Goal: Task Accomplishment & Management: Complete application form

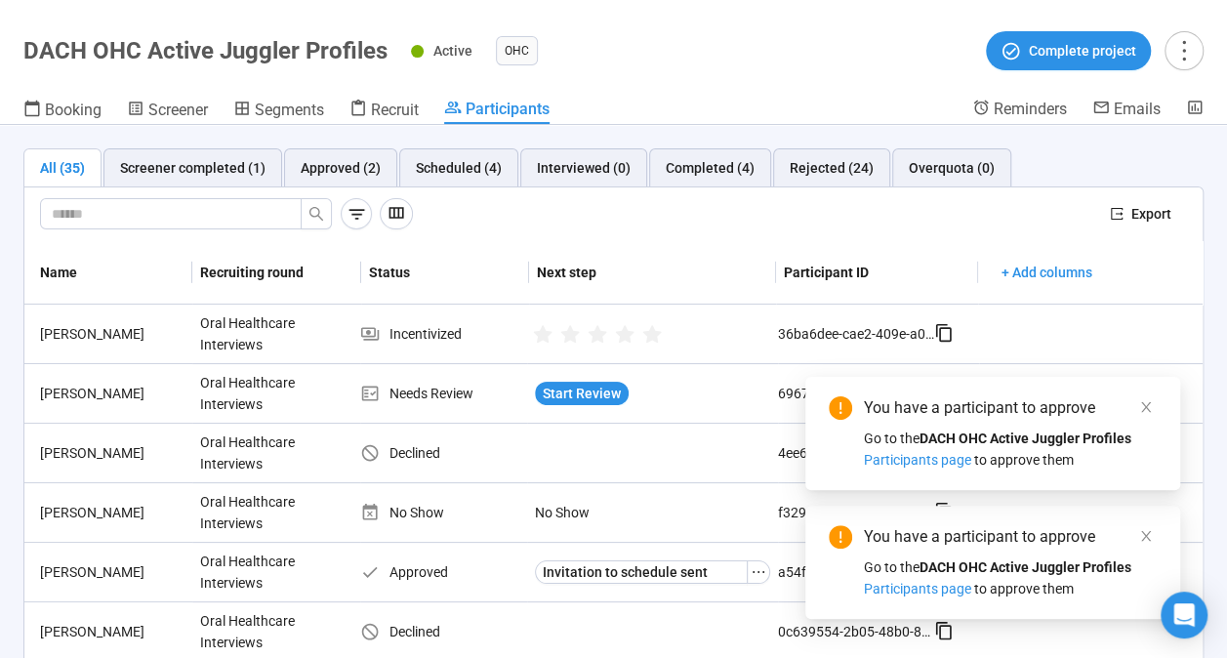
scroll to position [1171, 0]
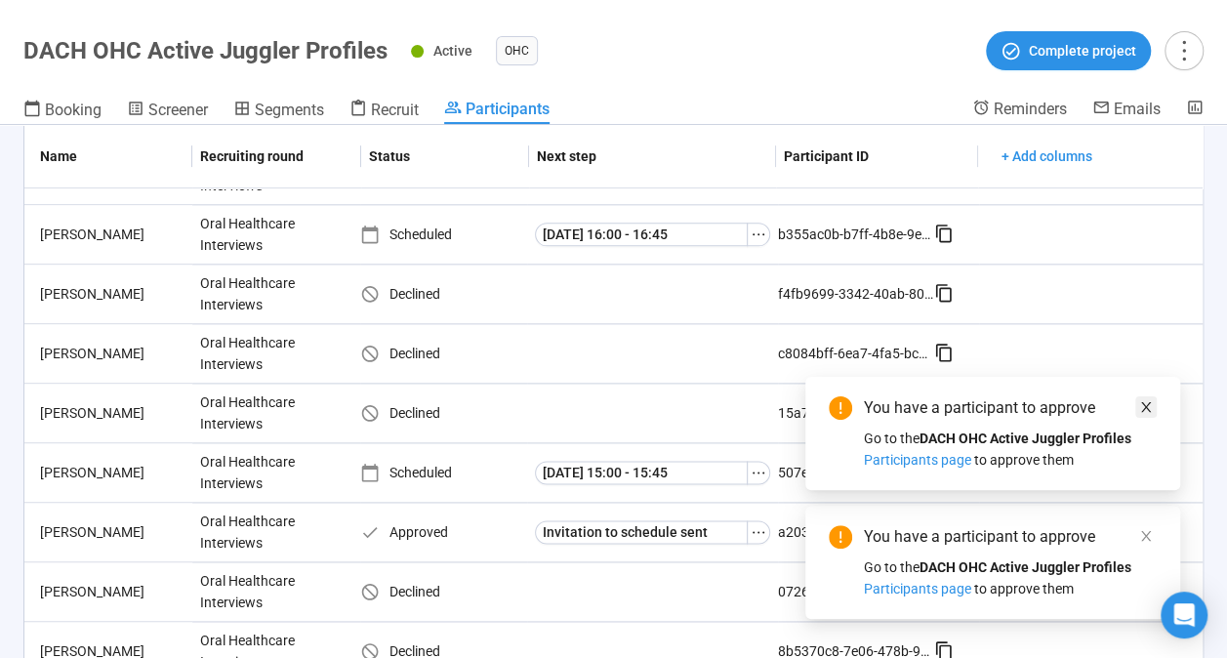
click at [1154, 409] on link at bounding box center [1145, 406] width 21 height 21
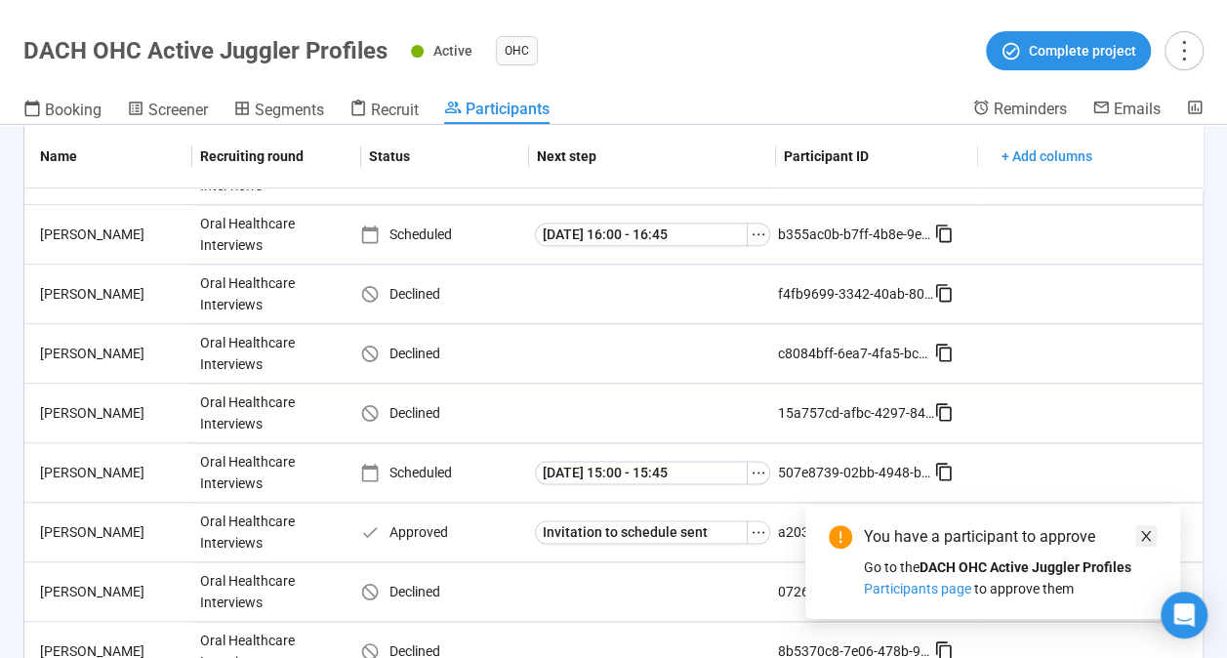
click at [1139, 529] on icon "close" at bounding box center [1146, 536] width 14 height 14
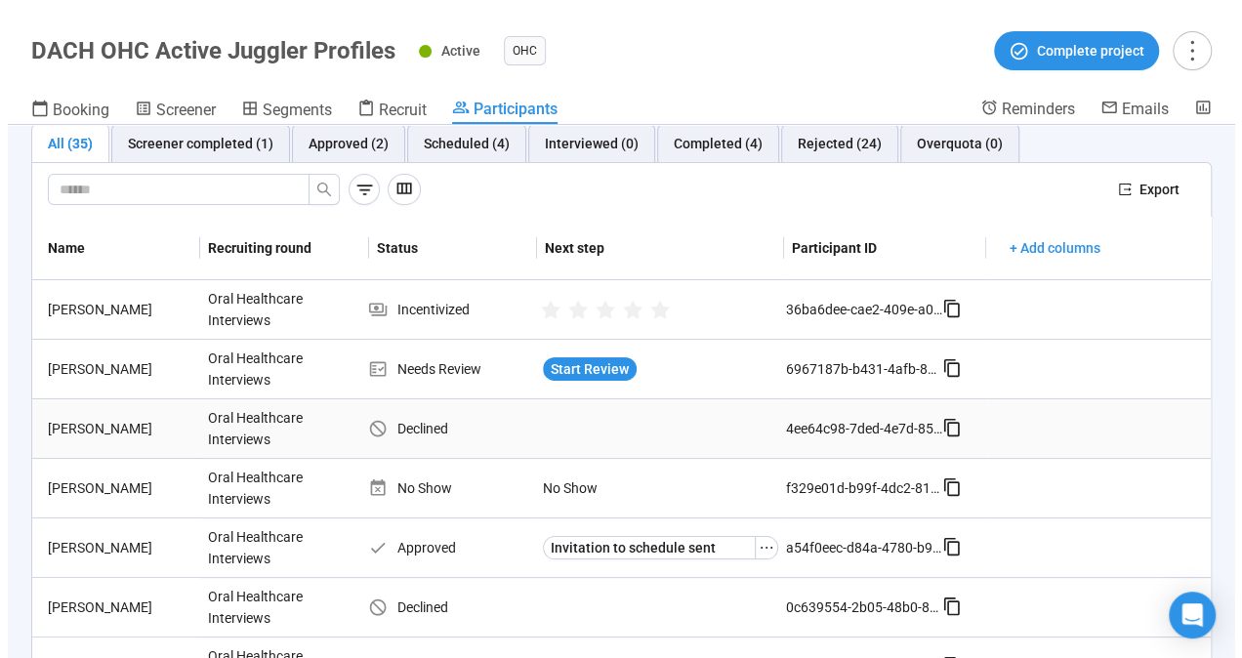
scroll to position [0, 0]
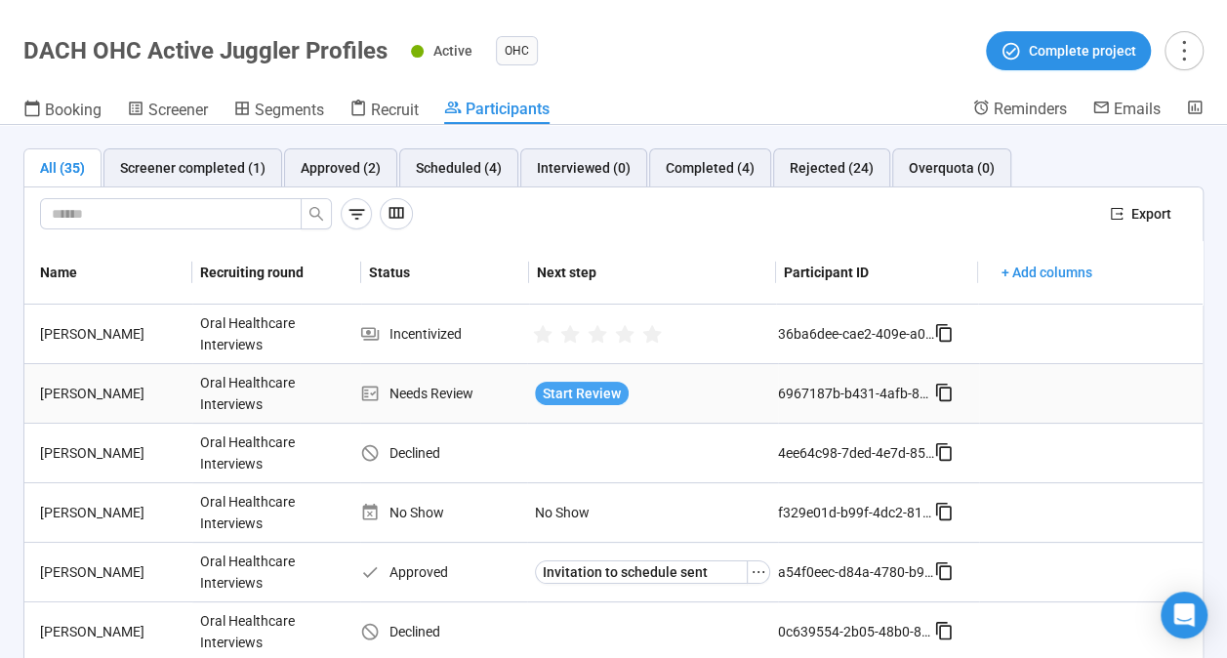
click at [591, 393] on span "Start Review" at bounding box center [582, 393] width 78 height 21
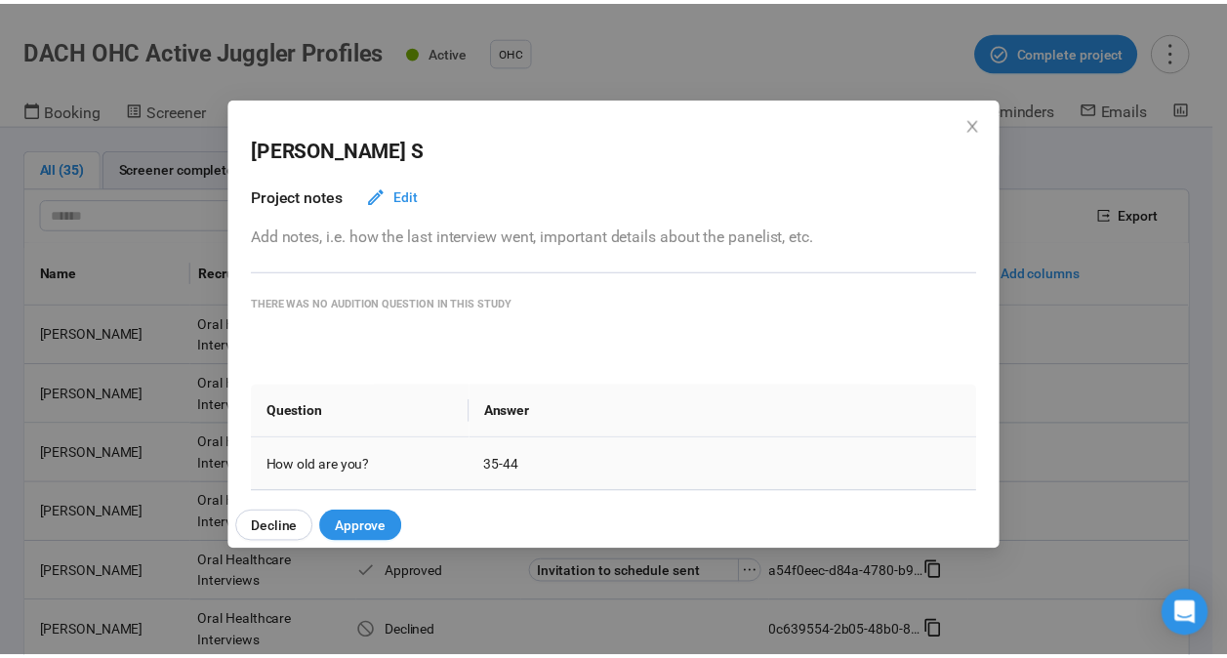
scroll to position [195, 0]
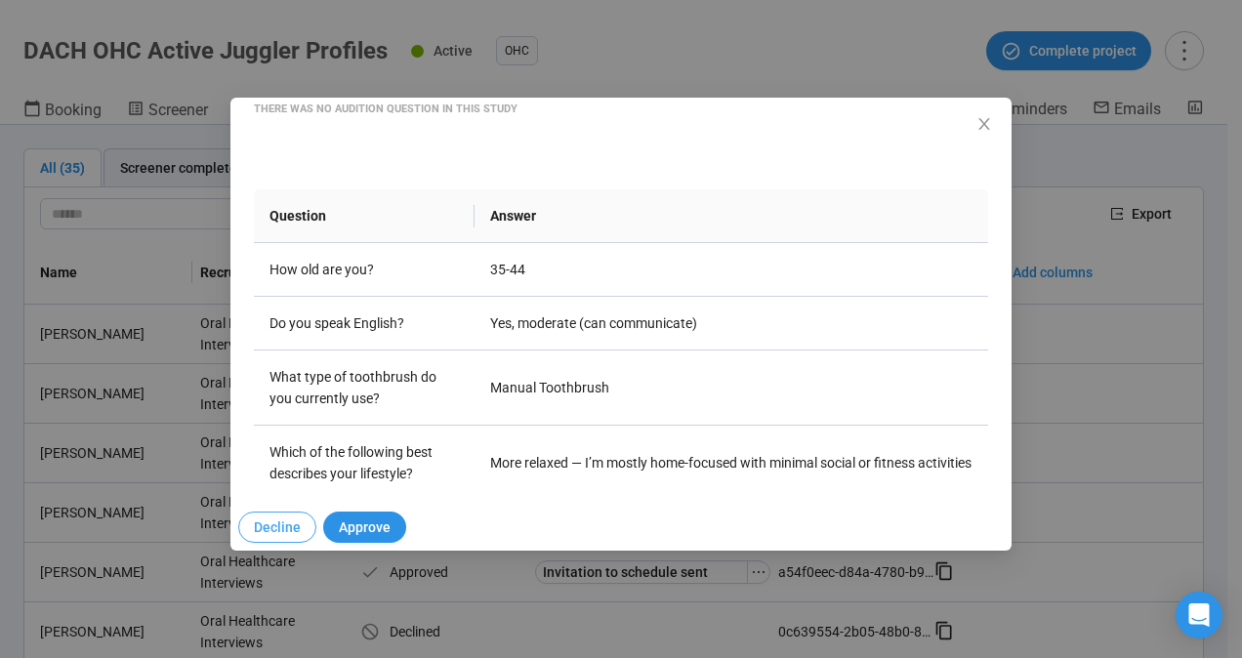
click at [265, 523] on span "Decline" at bounding box center [277, 526] width 47 height 21
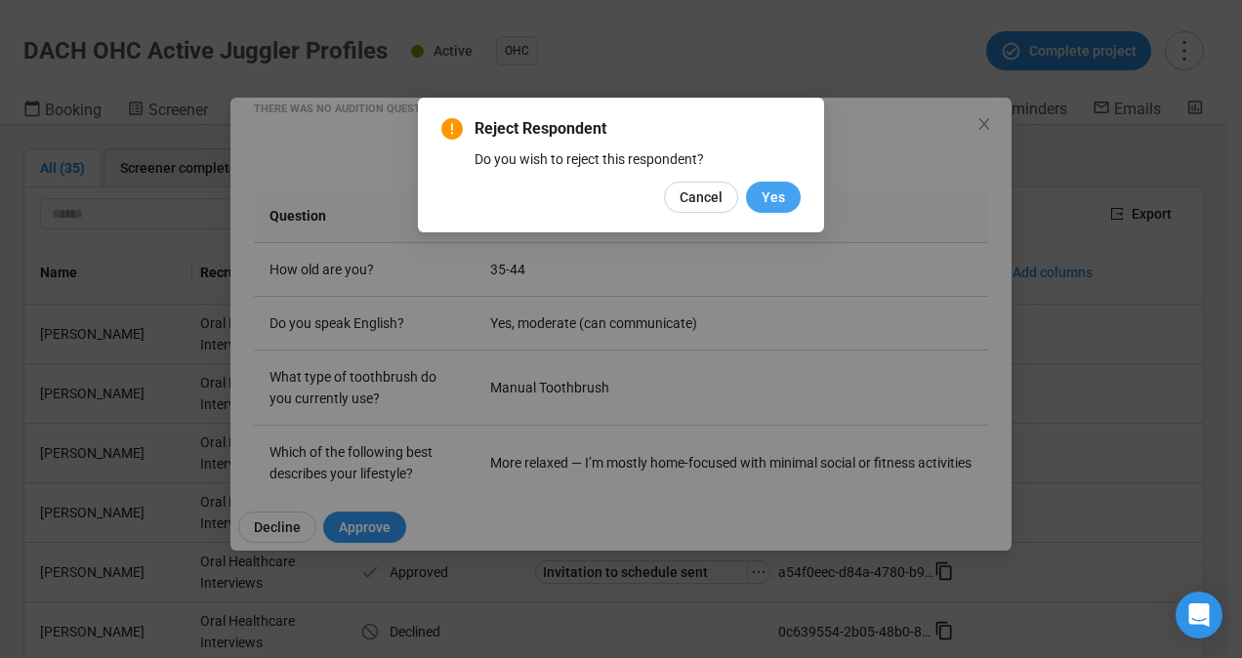
click at [789, 187] on button "Yes" at bounding box center [773, 197] width 55 height 31
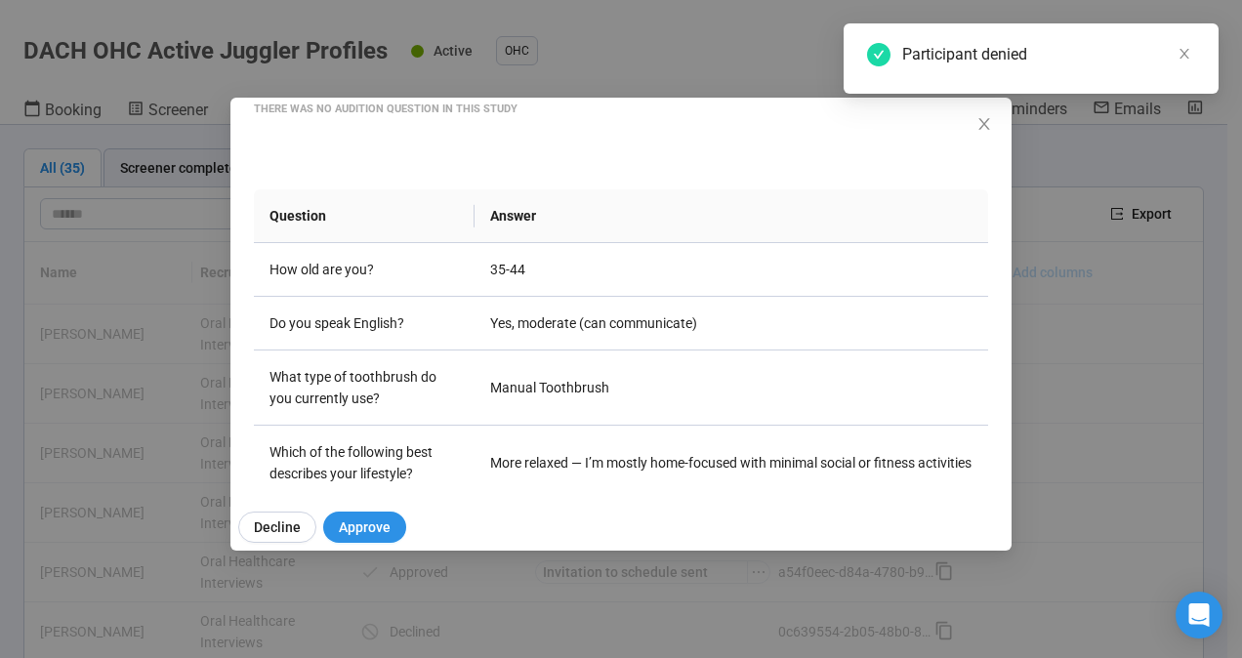
click at [982, 119] on icon "close" at bounding box center [984, 124] width 16 height 16
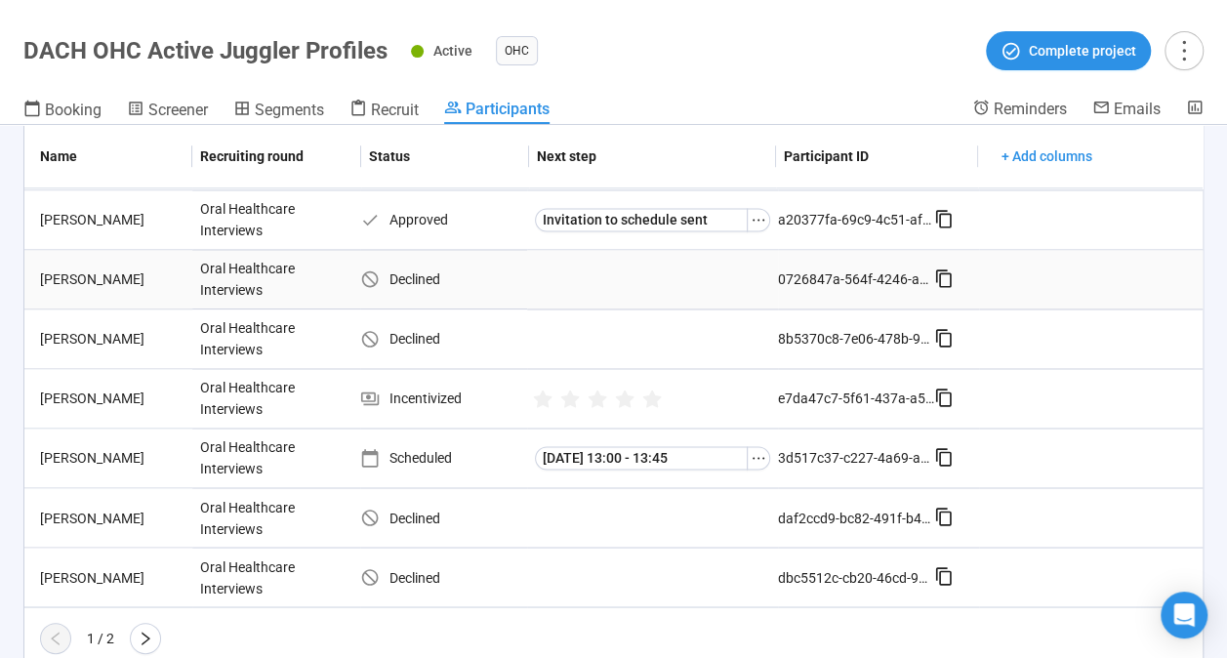
scroll to position [1485, 0]
click at [153, 622] on button "button" at bounding box center [145, 637] width 31 height 31
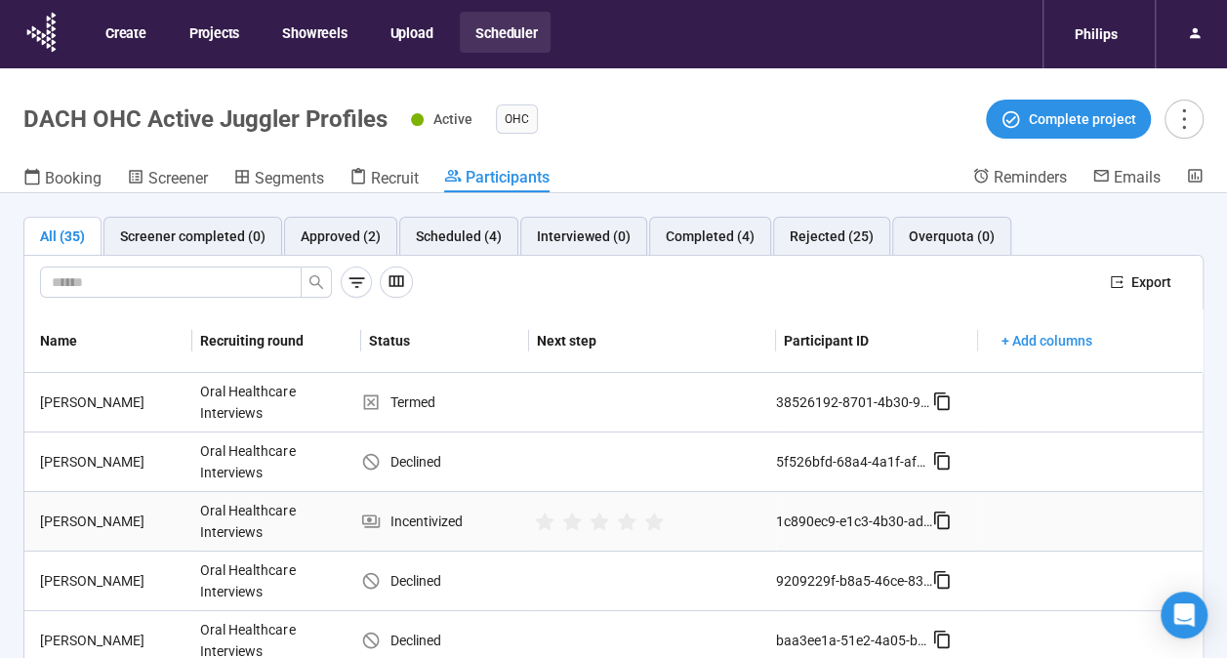
scroll to position [68, 0]
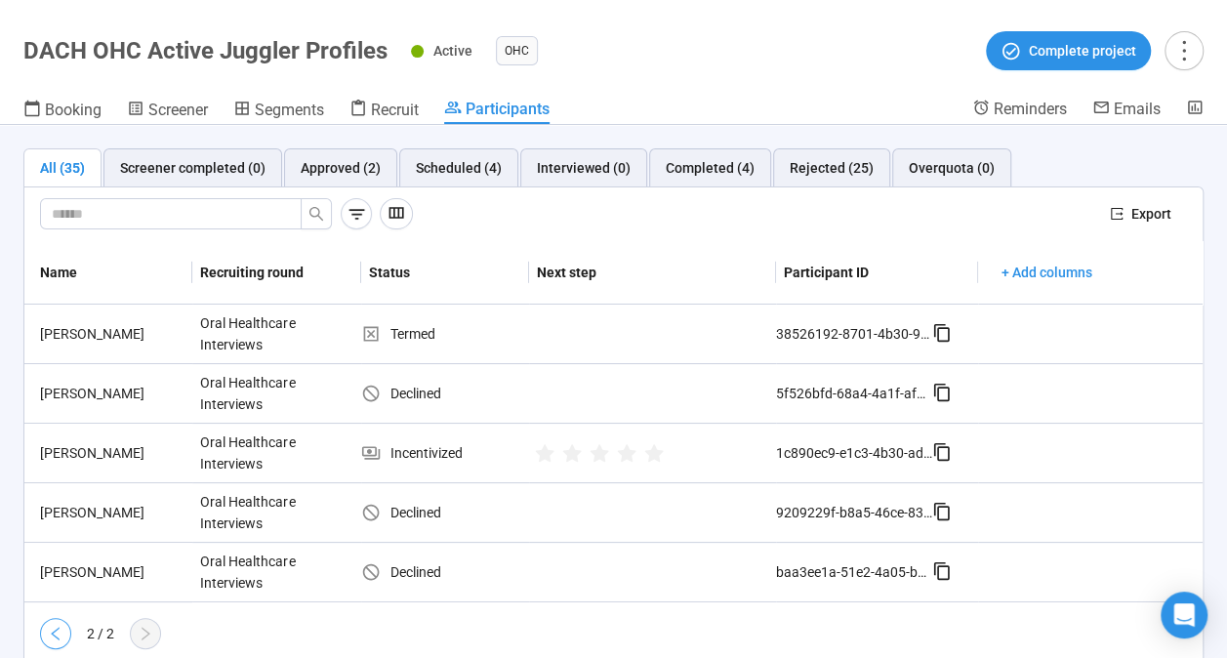
click at [61, 627] on icon "left" at bounding box center [56, 634] width 16 height 16
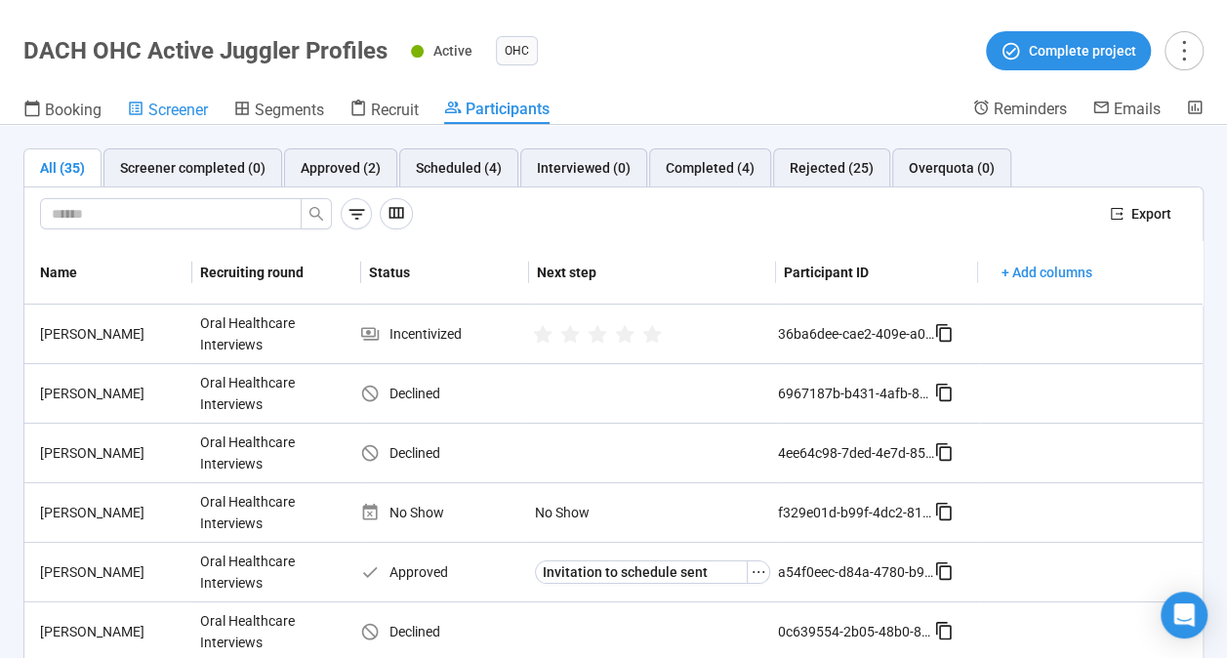
click at [173, 99] on link "Screener" at bounding box center [167, 111] width 81 height 25
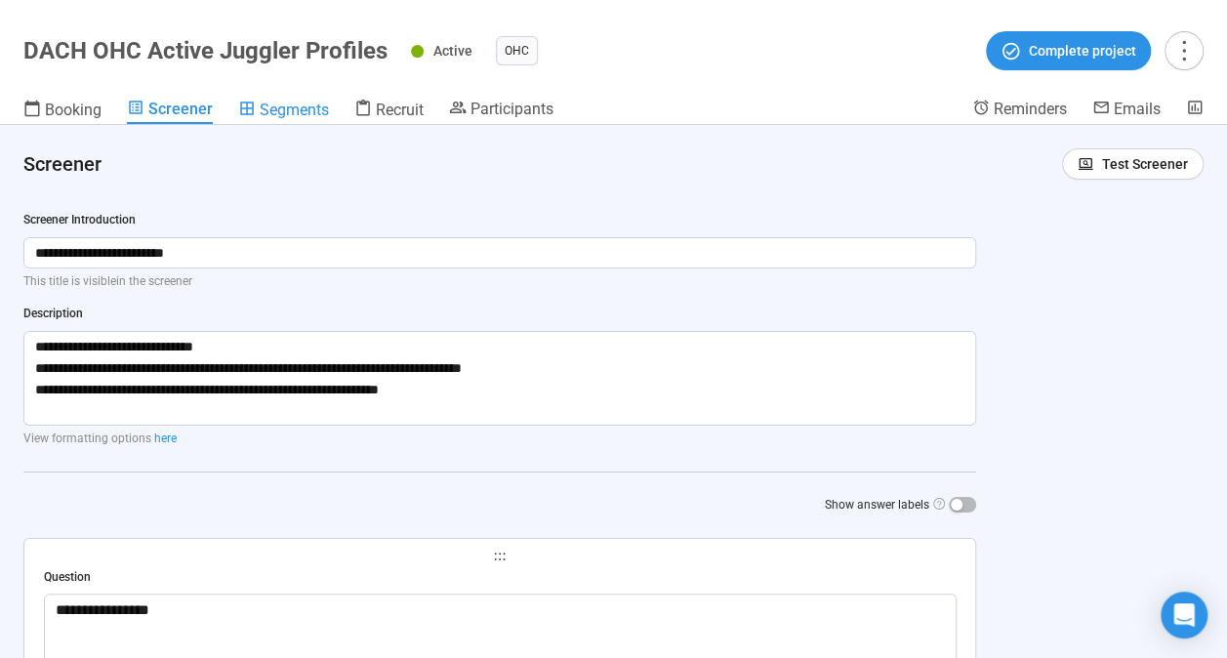
click at [298, 116] on span "Segments" at bounding box center [294, 110] width 69 height 19
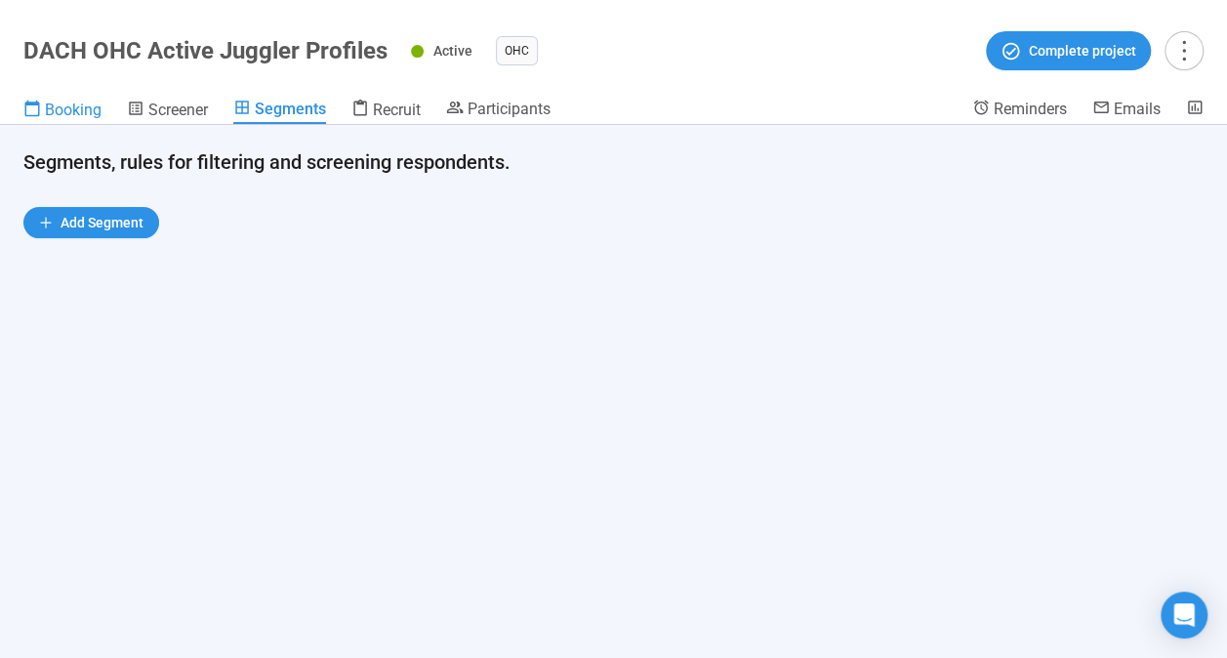
click at [70, 108] on span "Booking" at bounding box center [73, 110] width 57 height 19
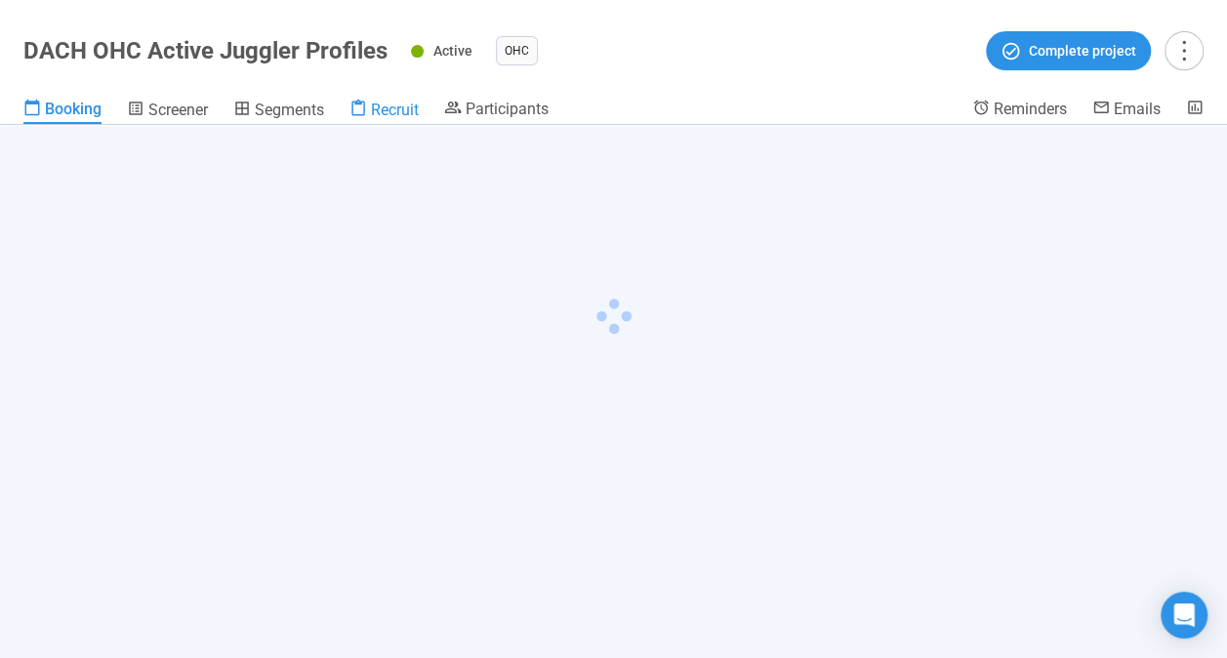
click at [379, 105] on span "Recruit" at bounding box center [395, 110] width 48 height 19
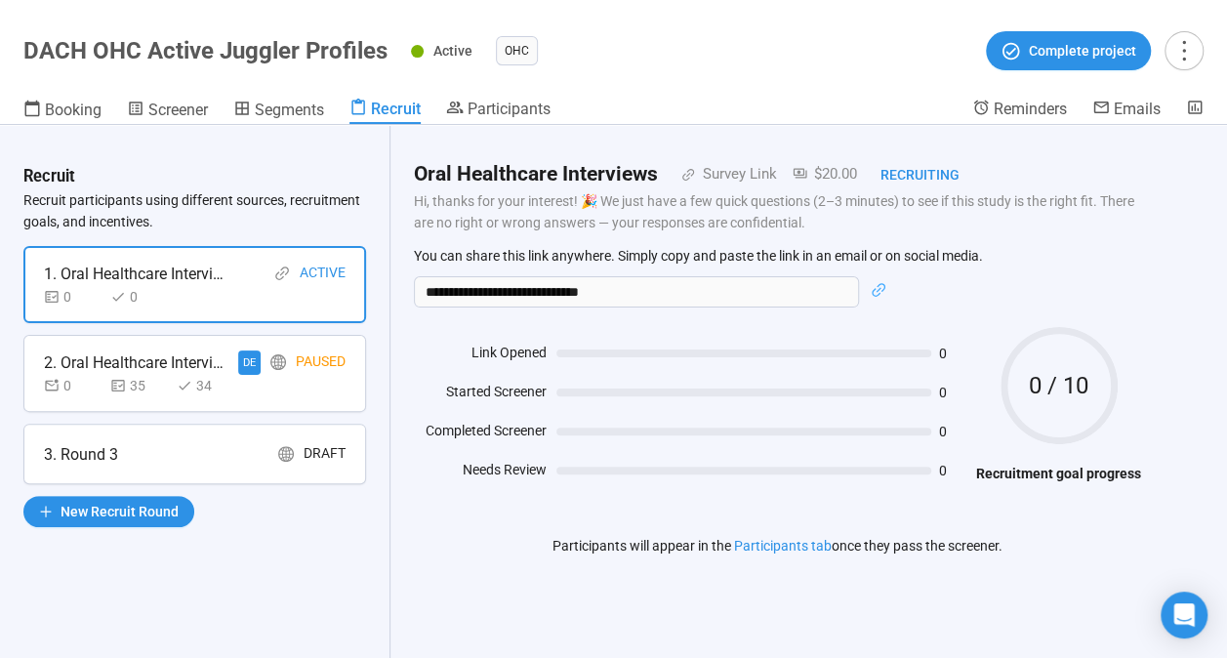
click at [129, 394] on div "35" at bounding box center [139, 385] width 59 height 21
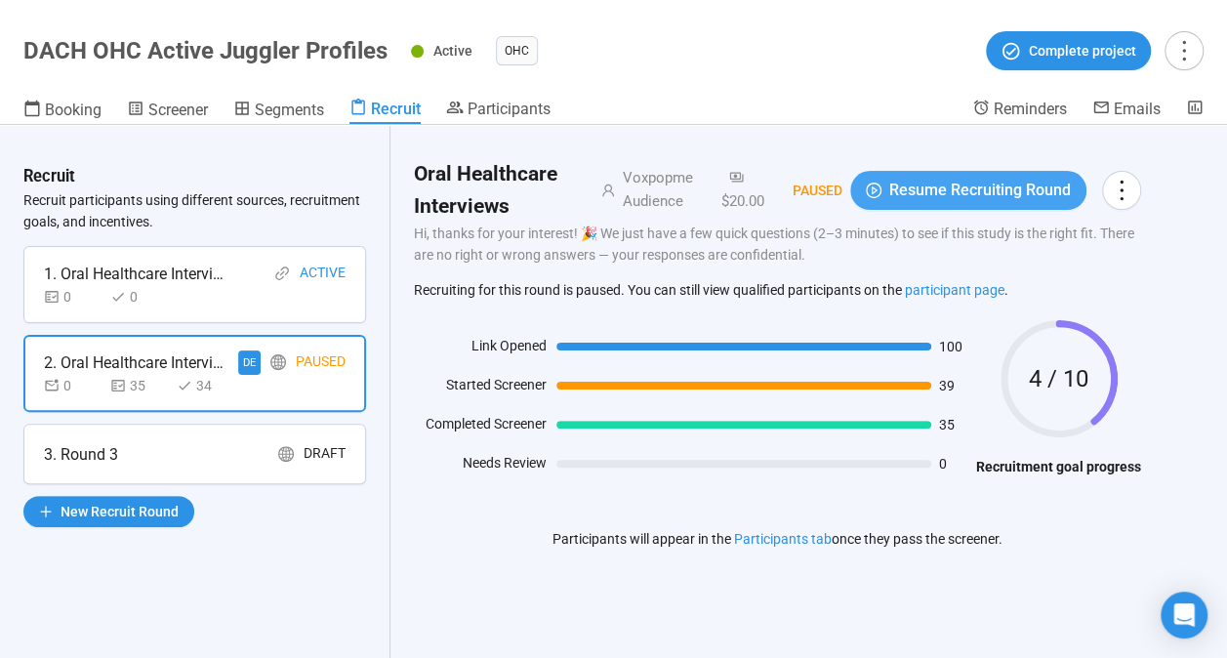
click at [941, 178] on span "Resume Recruiting Round" at bounding box center [980, 190] width 182 height 24
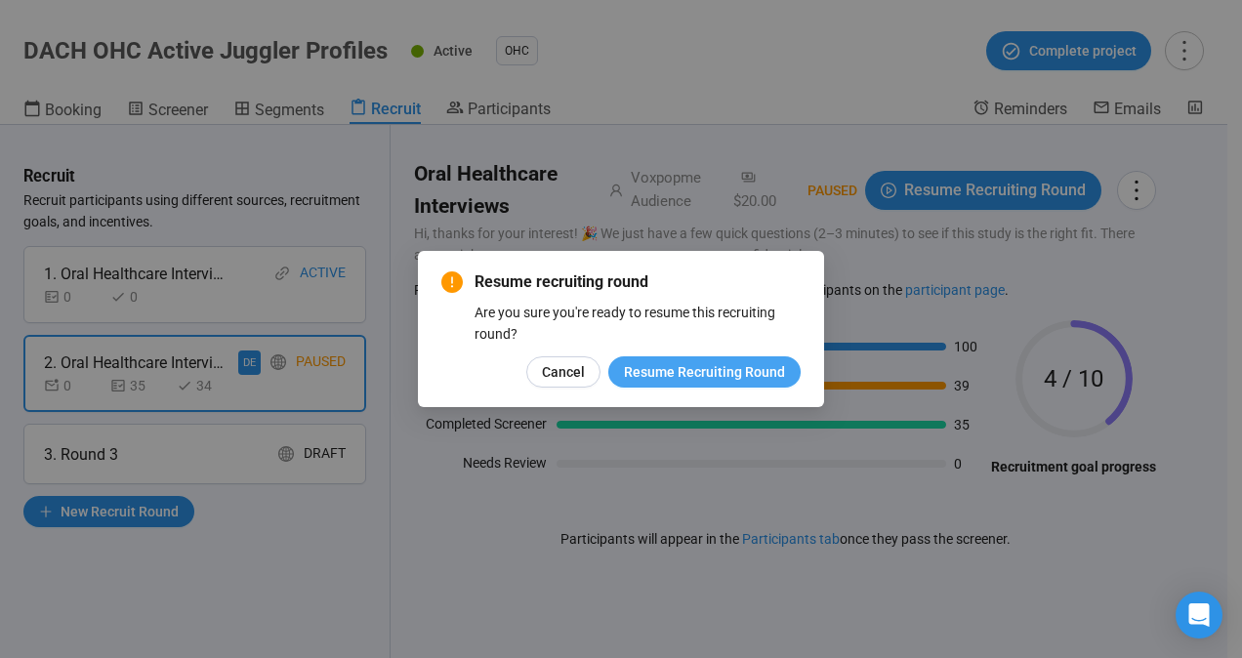
drag, startPoint x: 665, startPoint y: 354, endPoint x: 676, endPoint y: 369, distance: 18.8
click at [666, 355] on div "Resume recruiting round Are you sure you're ready to resume this recruiting rou…" at bounding box center [620, 328] width 359 height 117
click at [677, 369] on span "Resume Recruiting Round" at bounding box center [704, 371] width 161 height 21
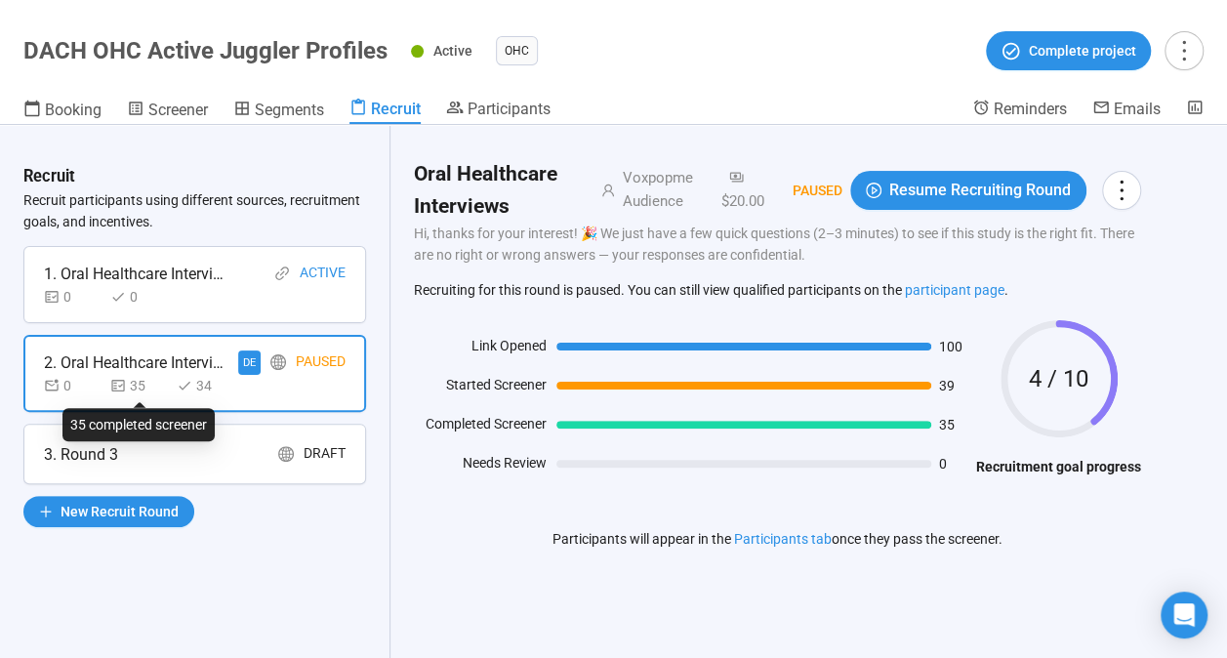
click at [140, 438] on div "35 completed screener" at bounding box center [138, 424] width 152 height 33
click at [171, 460] on div "3. Round 3 Draft" at bounding box center [195, 454] width 302 height 24
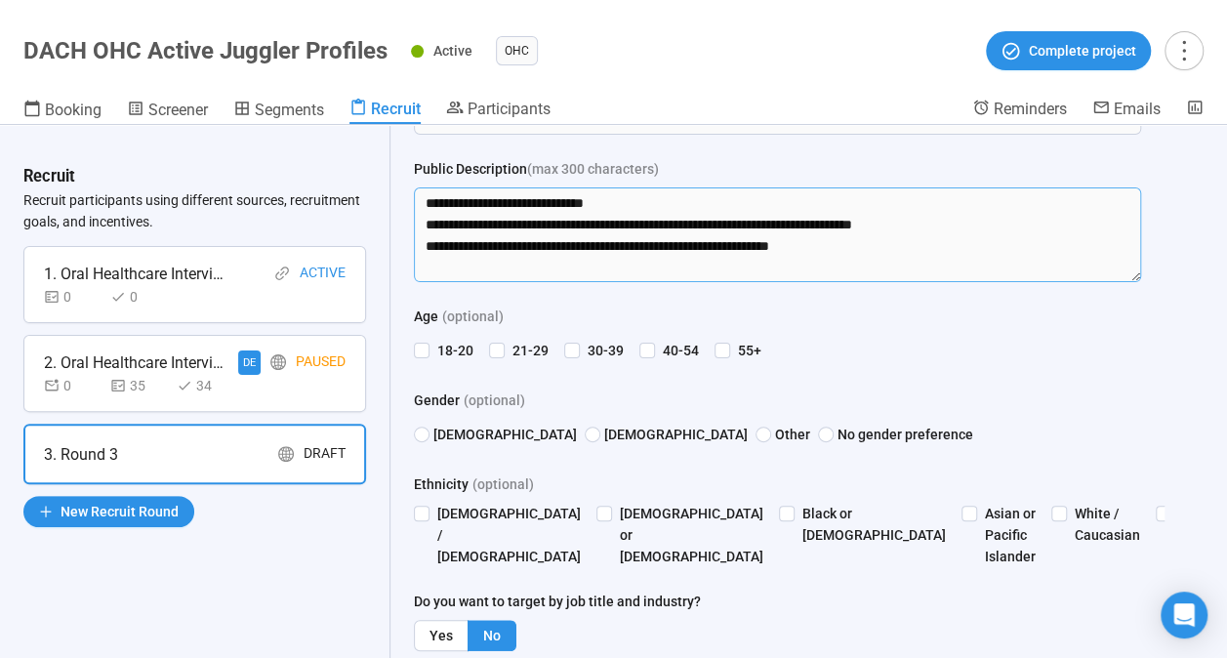
scroll to position [293, 0]
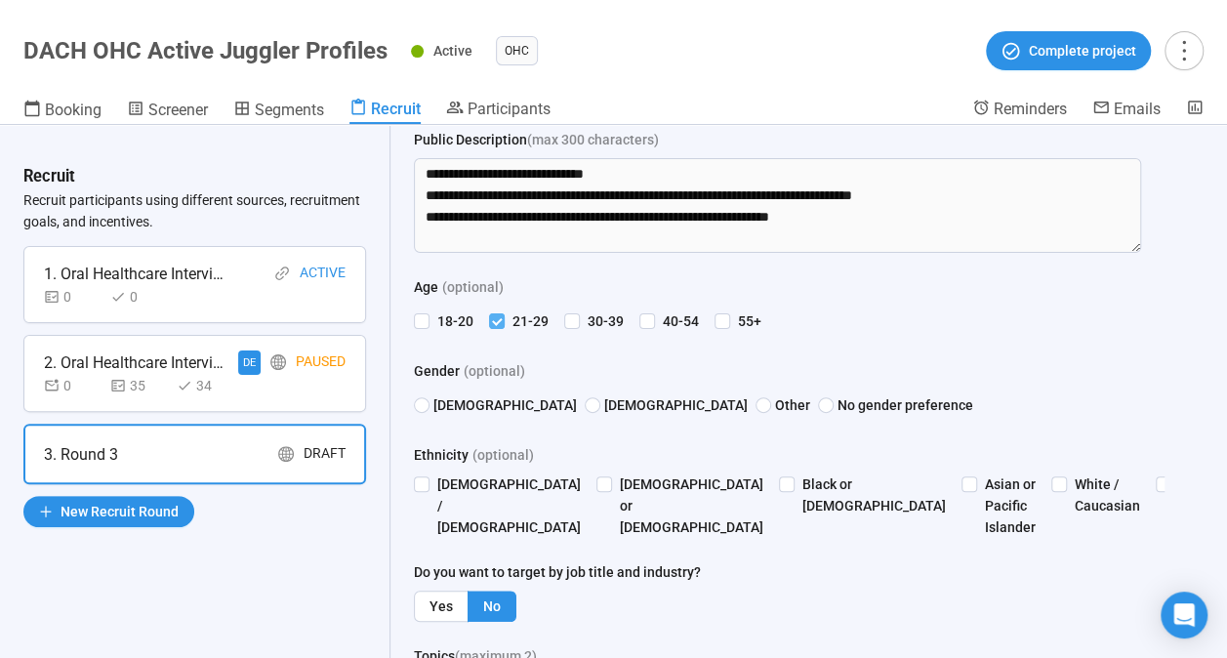
click at [495, 310] on label "21-29" at bounding box center [522, 320] width 67 height 21
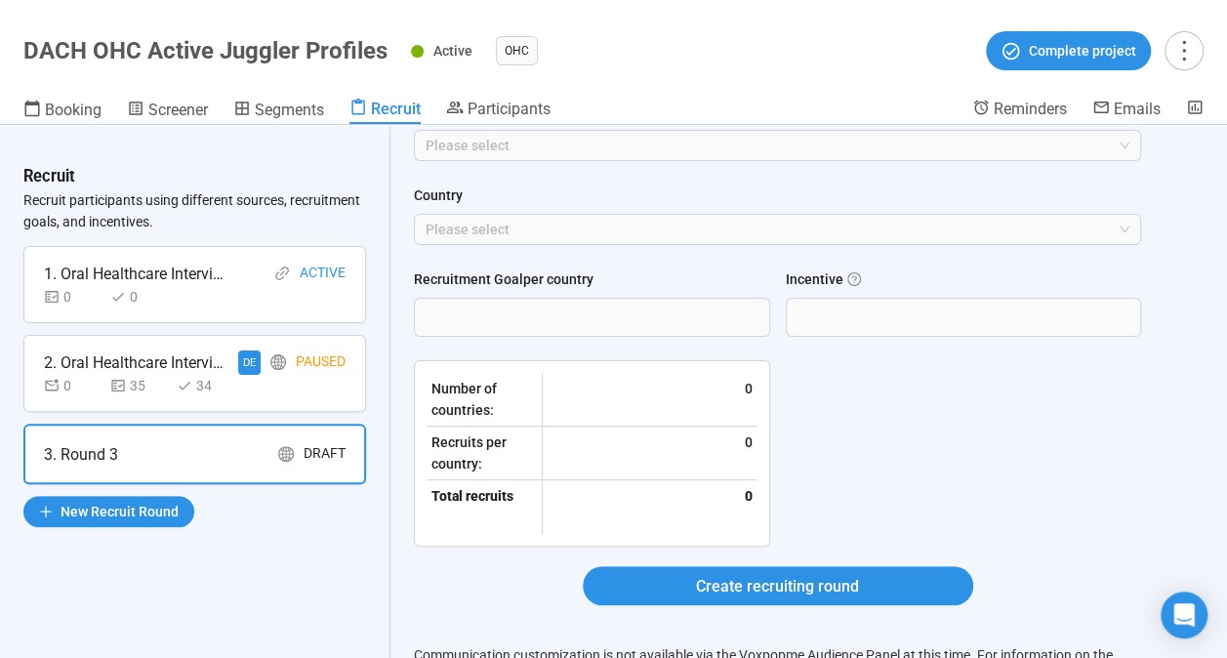
scroll to position [878, 0]
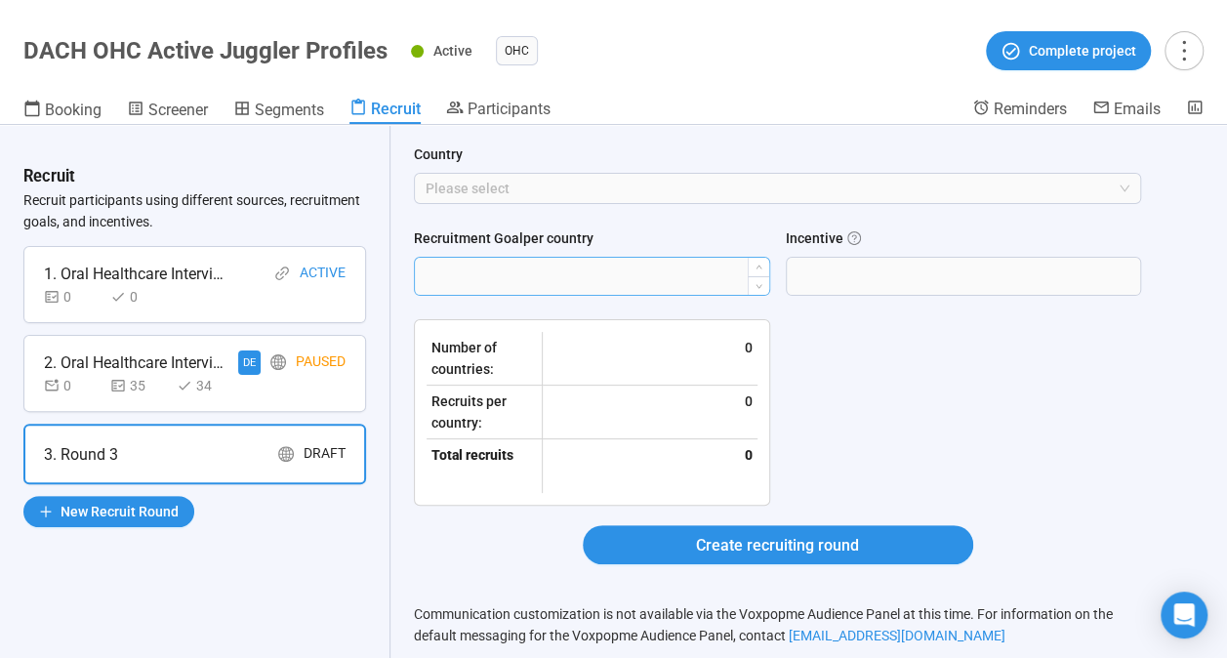
click at [637, 295] on input "Recruitment Goal per country" at bounding box center [592, 276] width 354 height 37
click at [761, 272] on icon "up" at bounding box center [758, 268] width 7 height 7
click at [760, 272] on icon "up" at bounding box center [758, 268] width 7 height 7
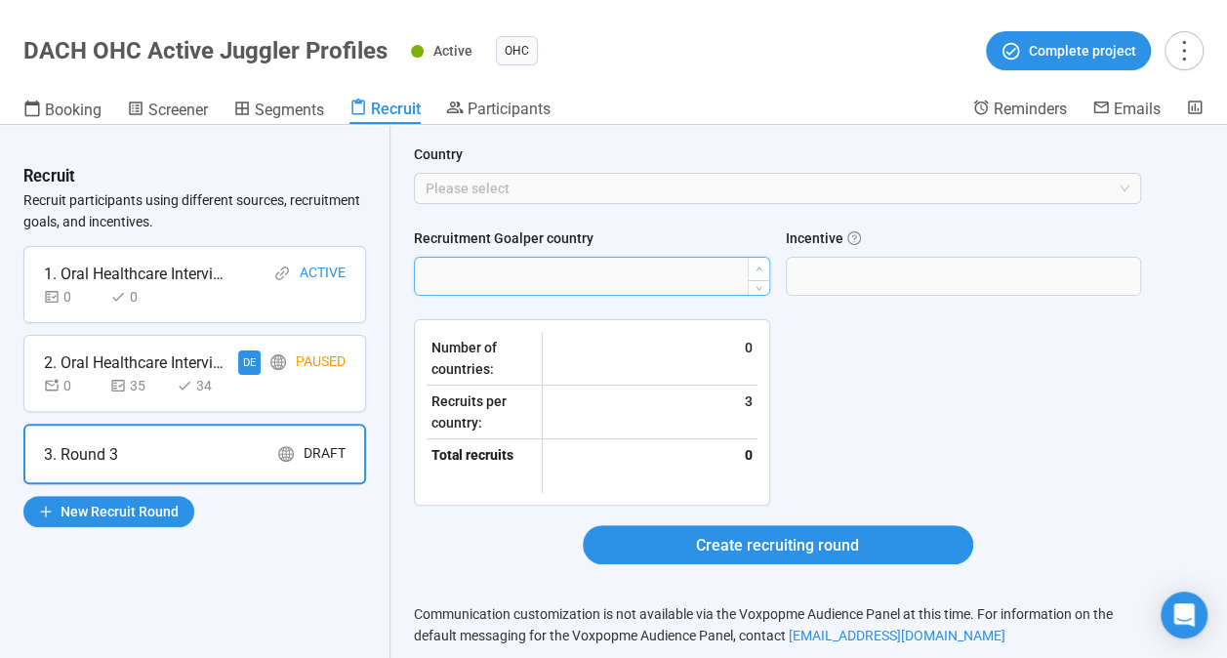
type input "*"
click at [760, 272] on icon "up" at bounding box center [758, 268] width 7 height 7
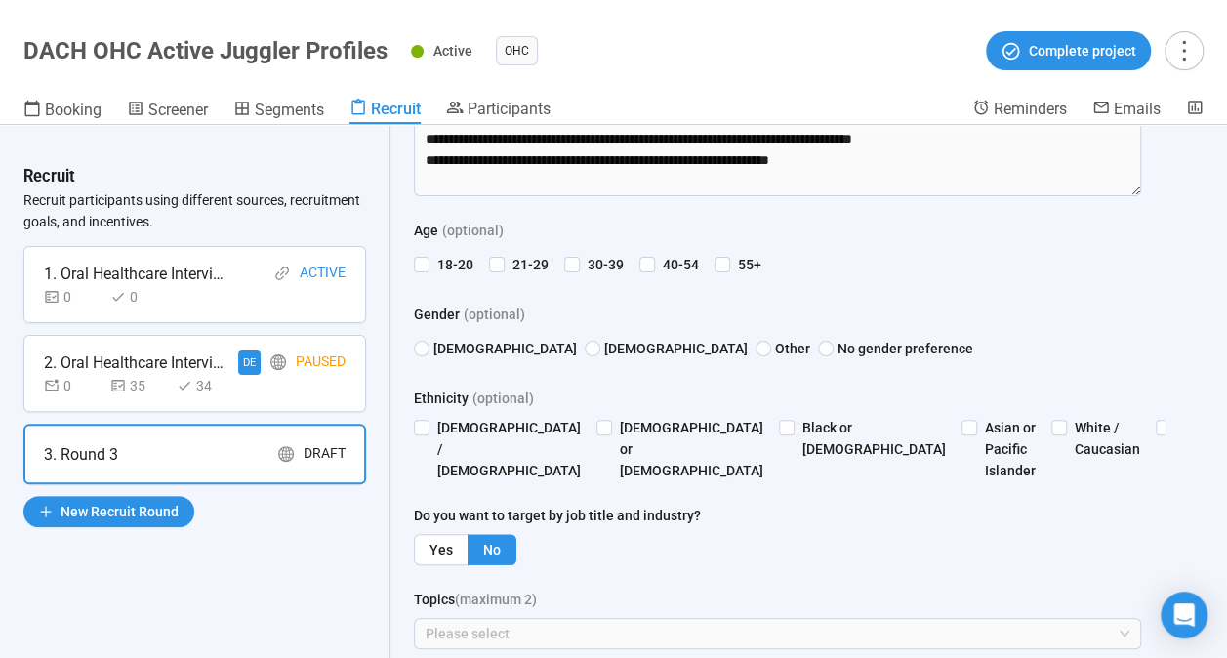
scroll to position [390, 0]
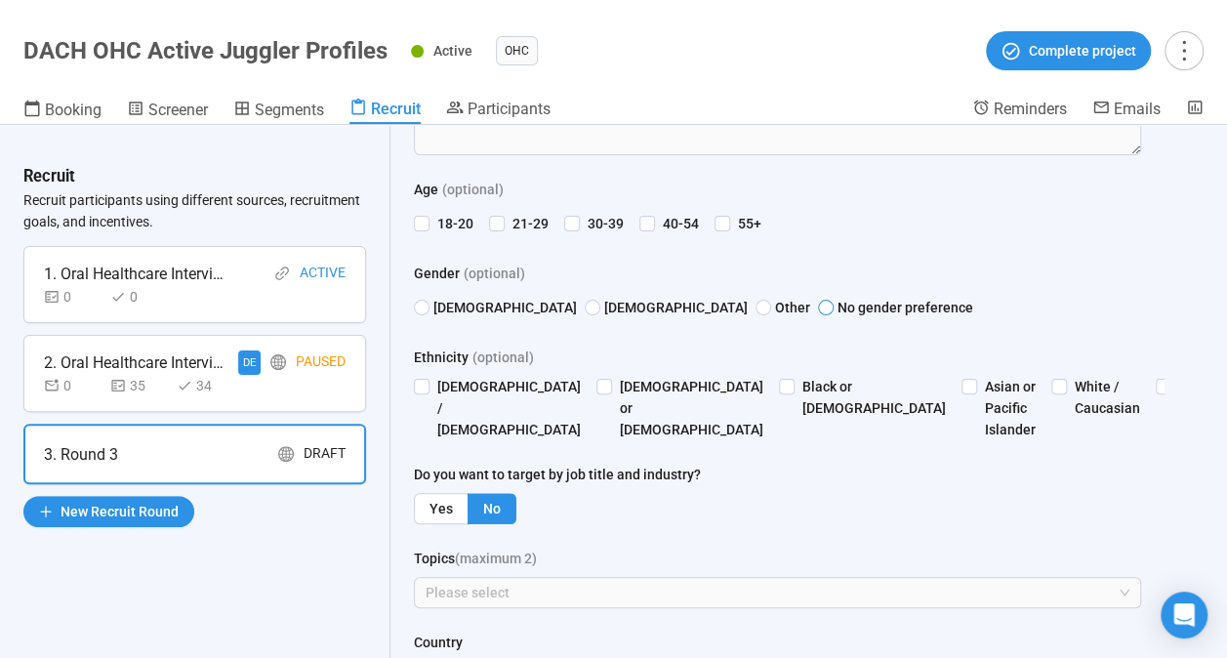
click at [834, 313] on span "No gender preference" at bounding box center [904, 307] width 140 height 21
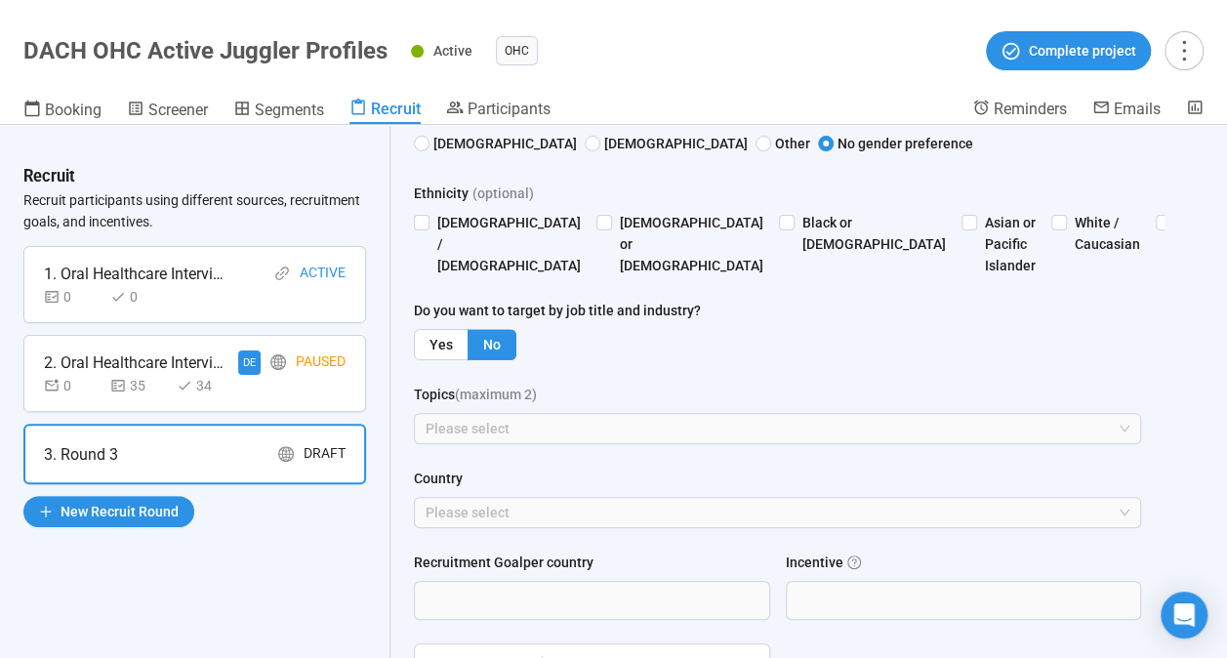
scroll to position [586, 0]
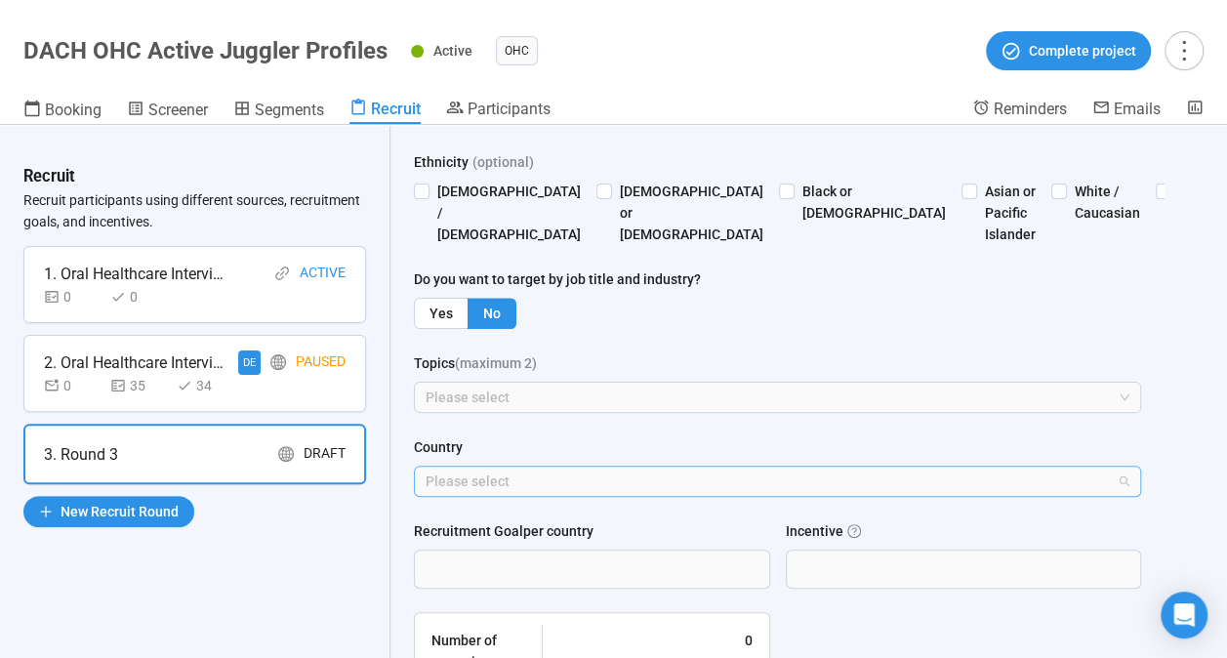
click at [660, 493] on div at bounding box center [768, 481] width 698 height 23
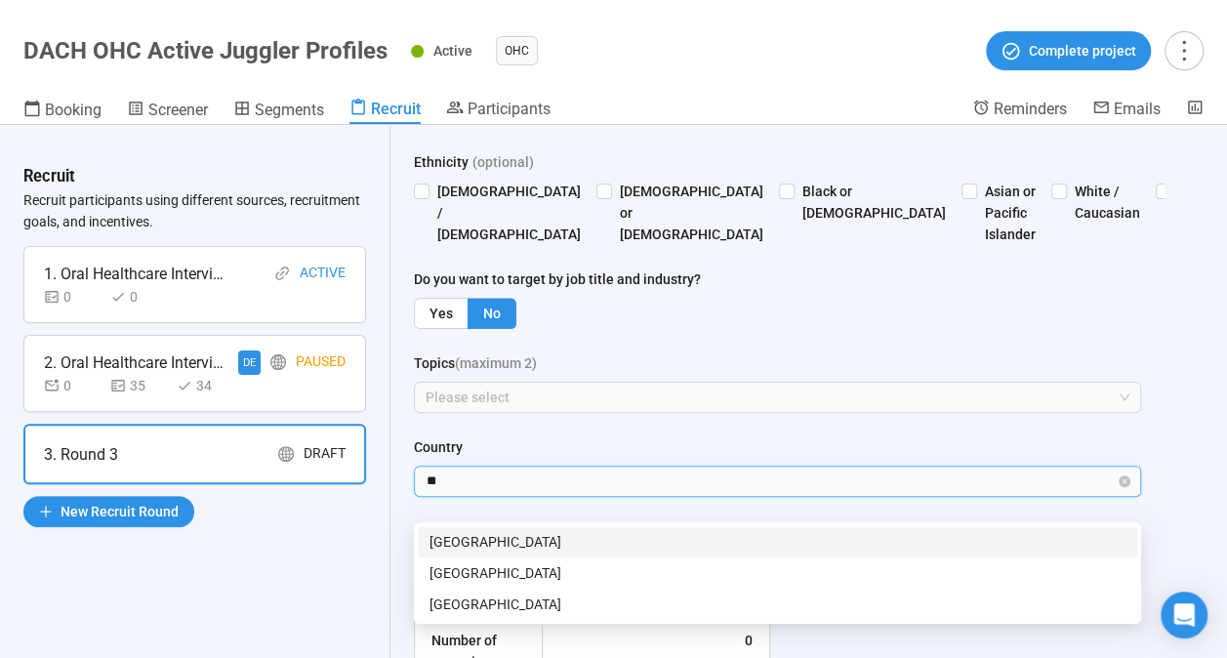
type input "***"
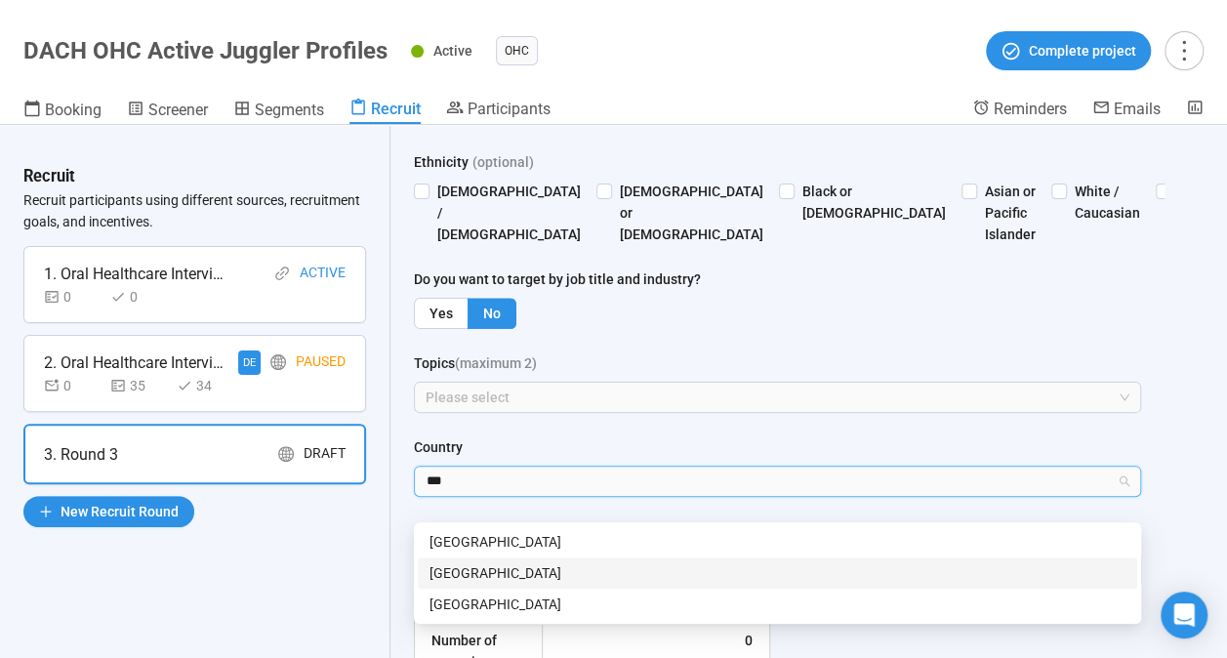
click at [787, 559] on div "[GEOGRAPHIC_DATA]" at bounding box center [777, 572] width 719 height 31
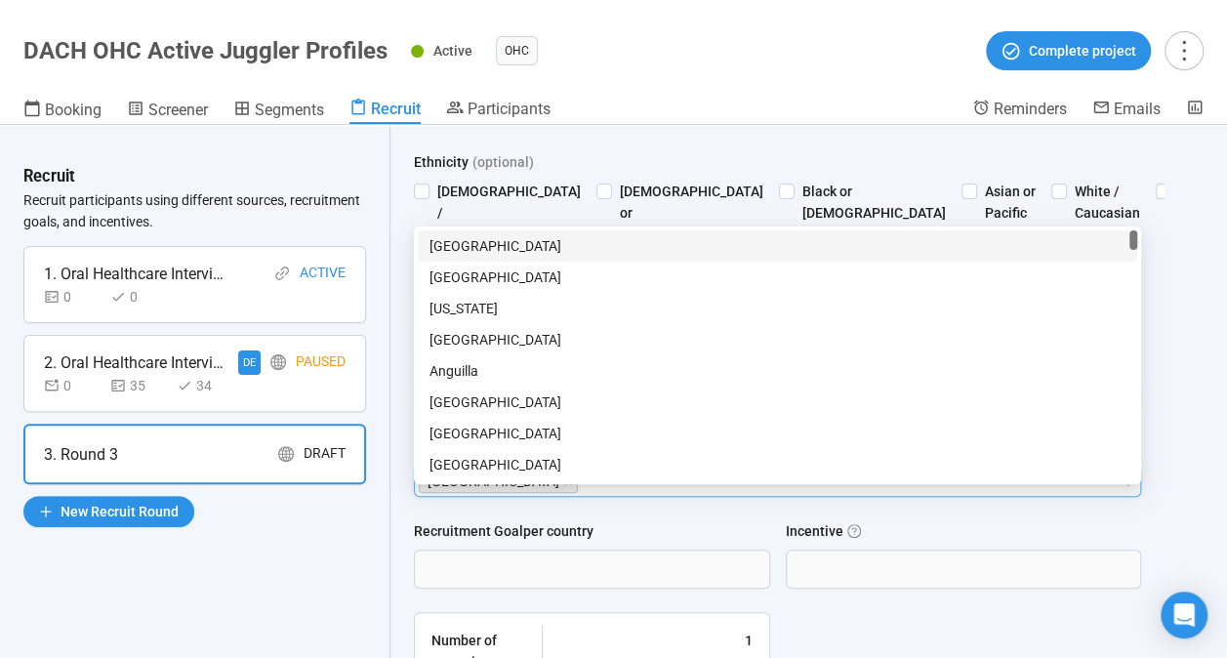
click at [749, 531] on form "**********" at bounding box center [777, 316] width 727 height 1128
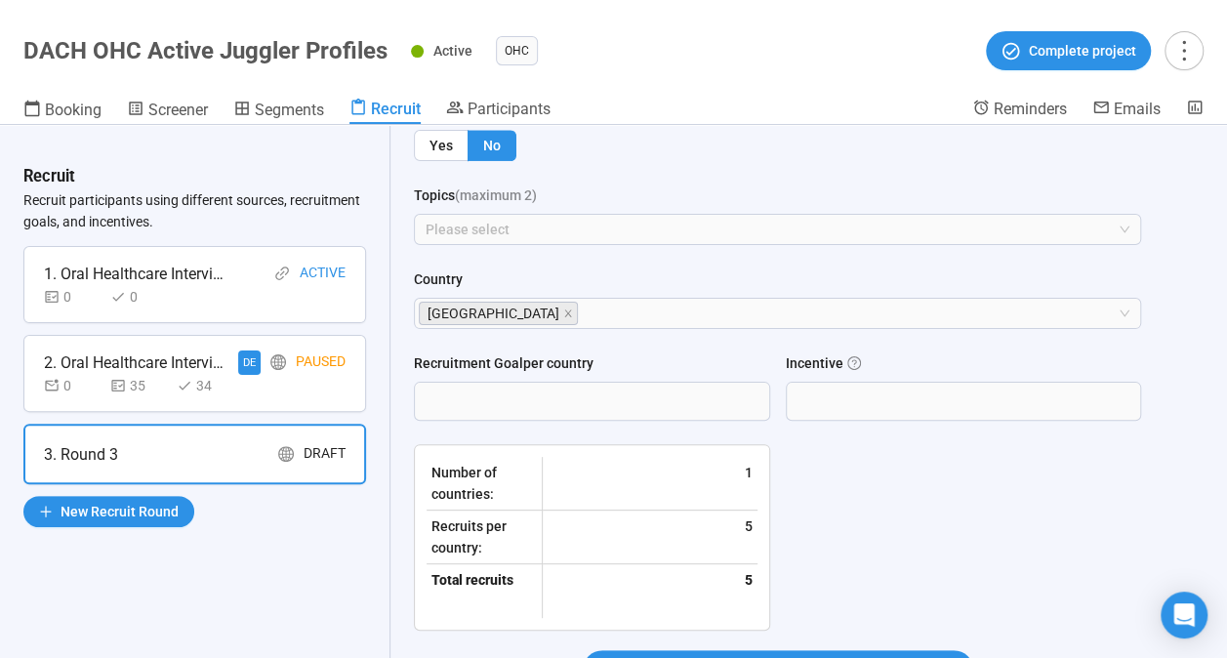
scroll to position [781, 0]
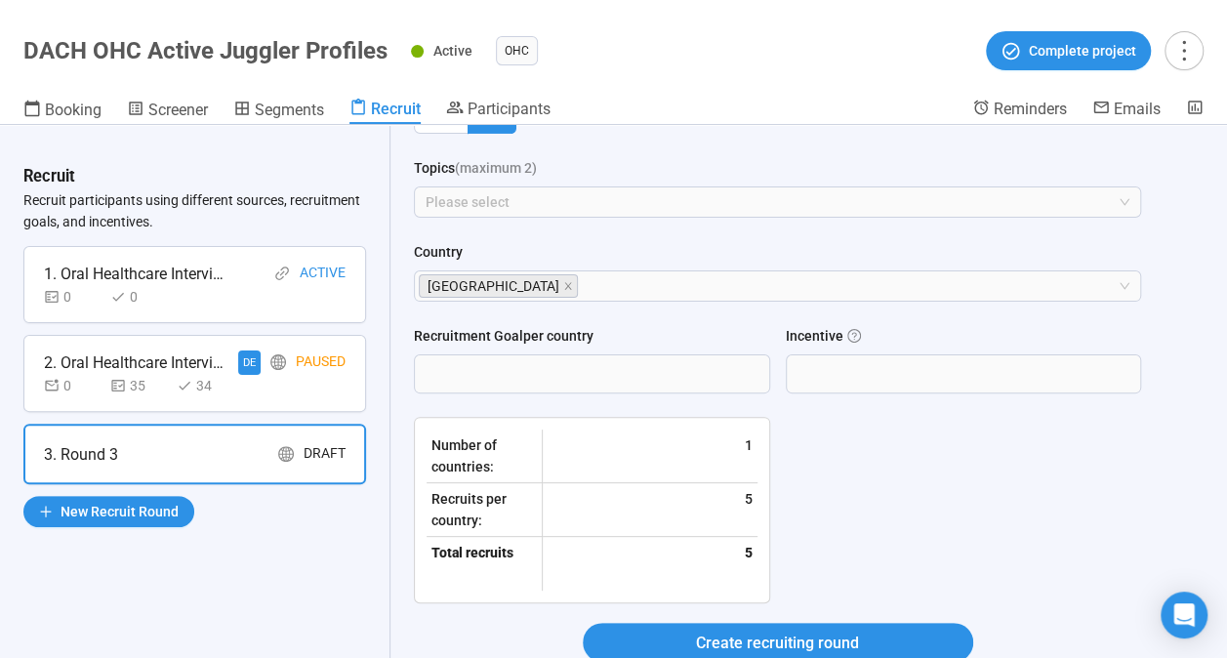
click at [599, 244] on div "Age (optional) [PHONE_NUMBER] [PHONE_NUMBER] 55+ Gender (optional) [DEMOGRAPHIC…" at bounding box center [777, 44] width 727 height 513
click at [611, 214] on div at bounding box center [768, 201] width 698 height 23
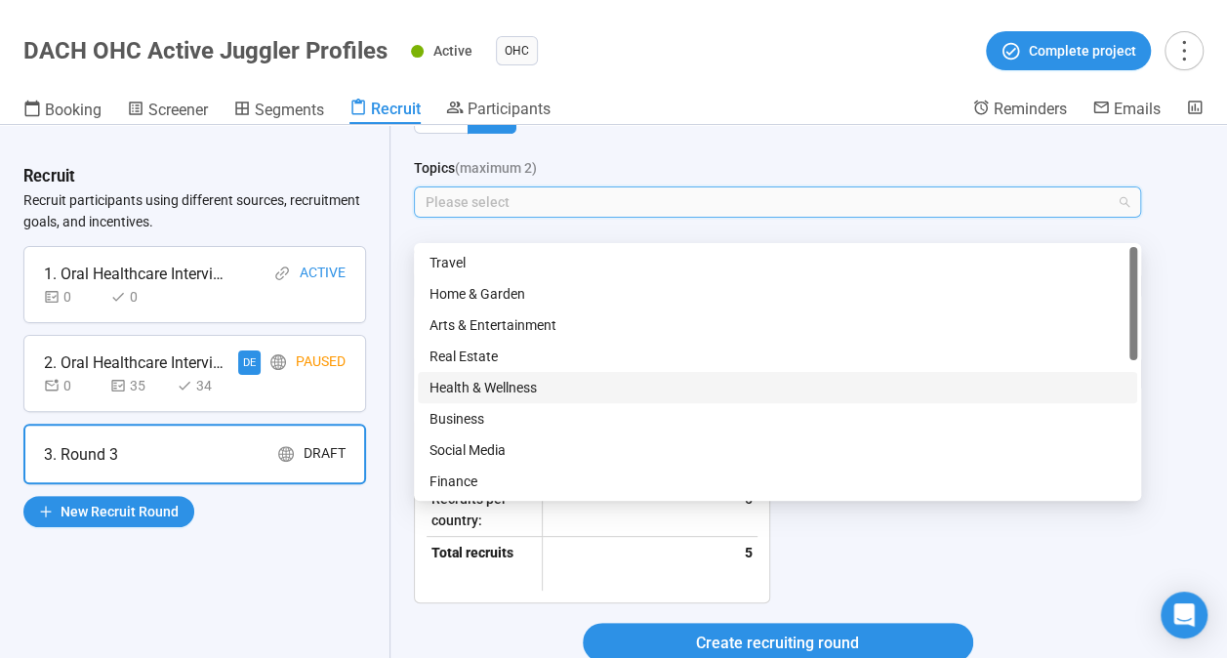
click at [593, 385] on div "Health & Wellness" at bounding box center [777, 387] width 696 height 21
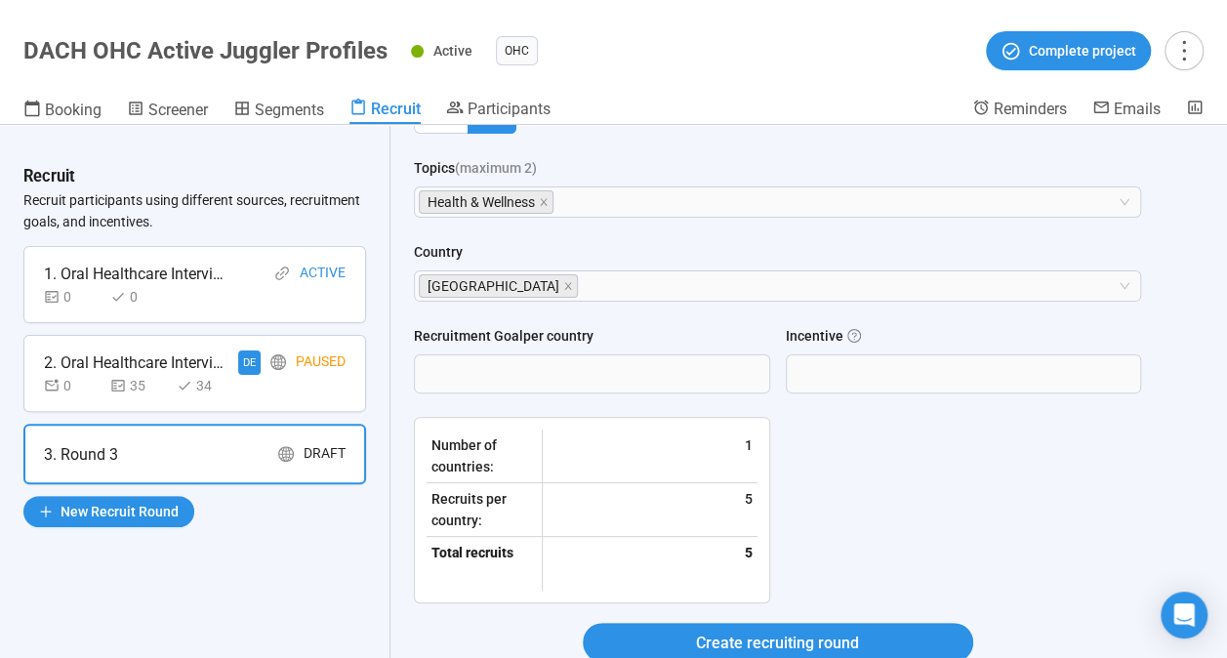
click at [904, 586] on form "**********" at bounding box center [777, 121] width 727 height 1128
drag, startPoint x: 644, startPoint y: 216, endPoint x: 657, endPoint y: 271, distance: 57.1
click at [644, 216] on div "Health & Wellness" at bounding box center [768, 201] width 698 height 27
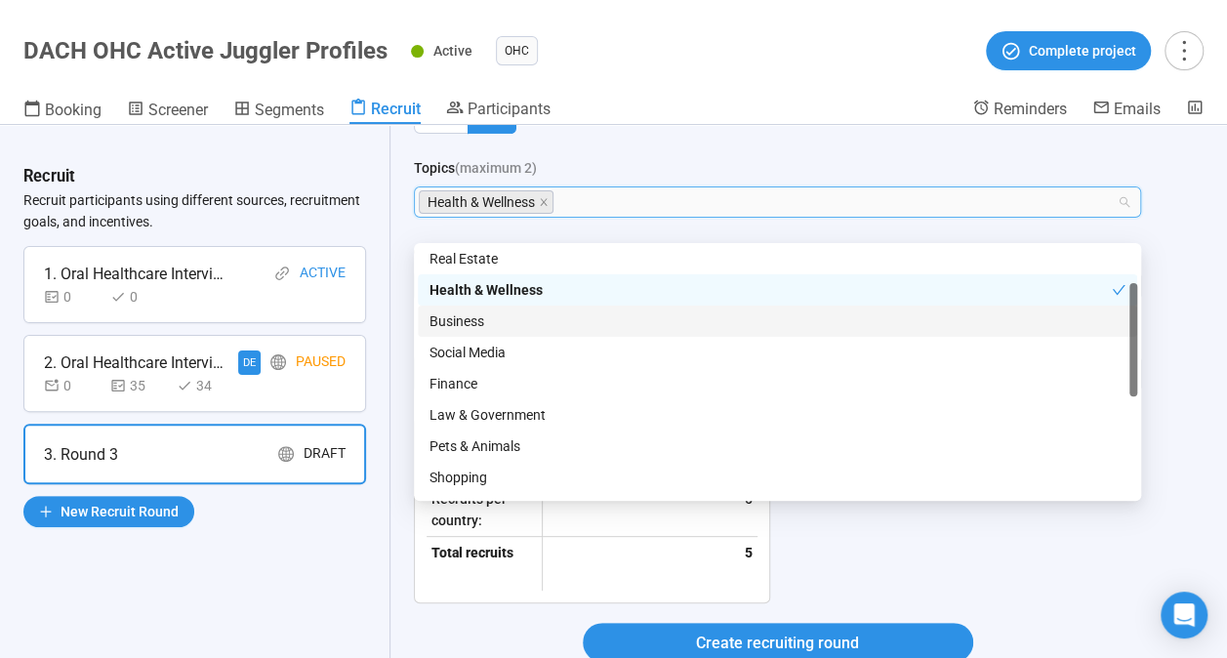
scroll to position [195, 0]
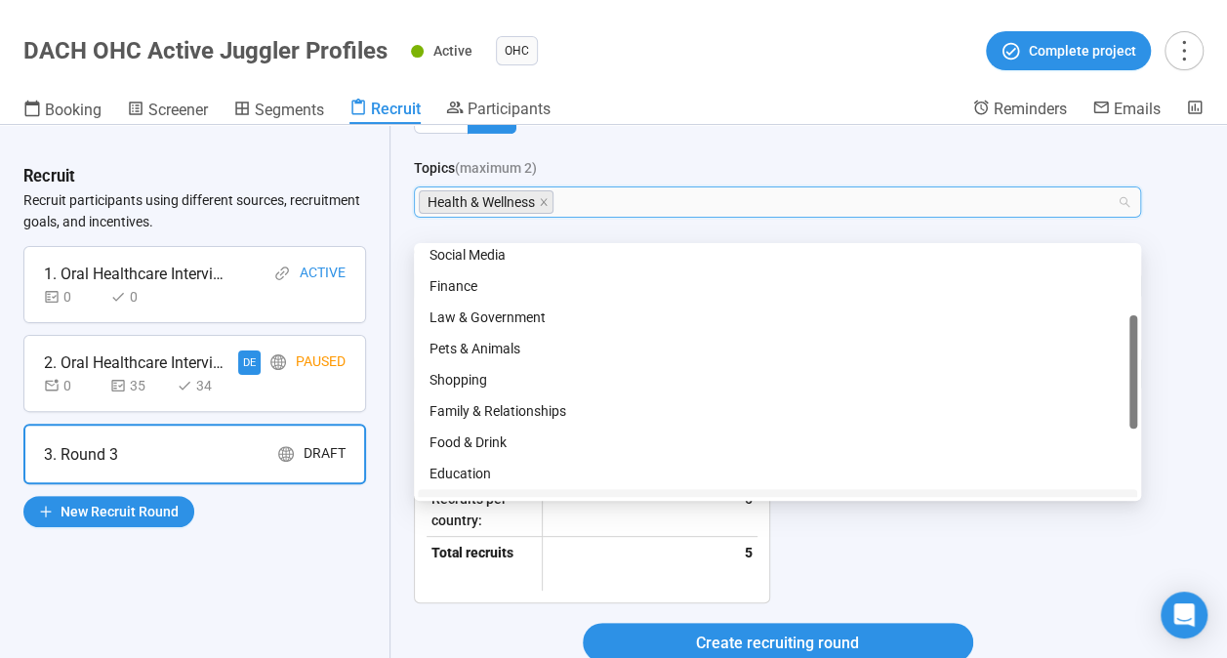
click at [1050, 590] on form "**********" at bounding box center [777, 121] width 727 height 1128
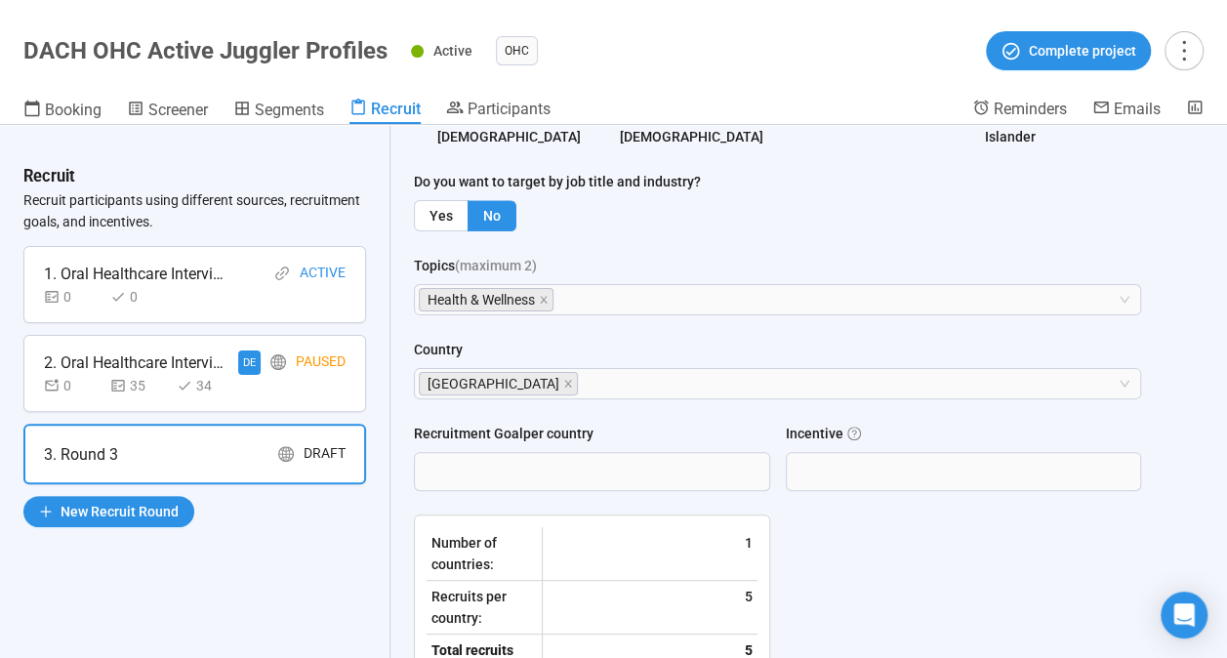
scroll to position [949, 0]
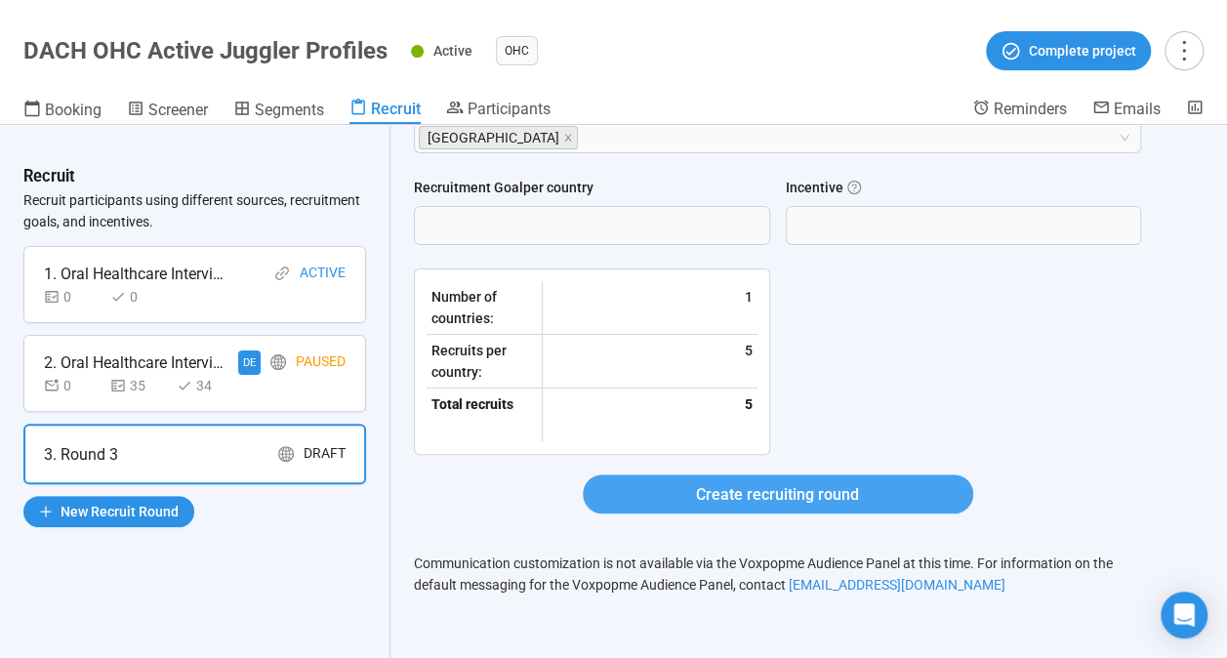
click at [882, 496] on button "Create recruiting round" at bounding box center [778, 493] width 390 height 39
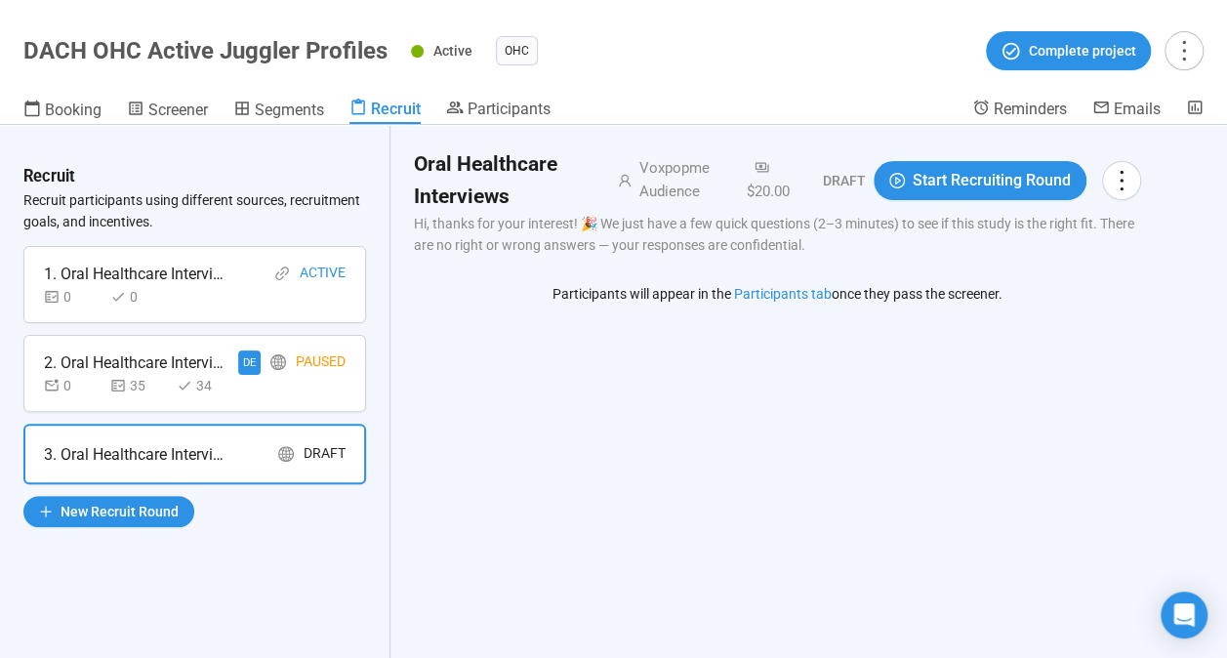
scroll to position [0, 0]
click at [954, 177] on span "Start Recruiting Round" at bounding box center [992, 180] width 158 height 24
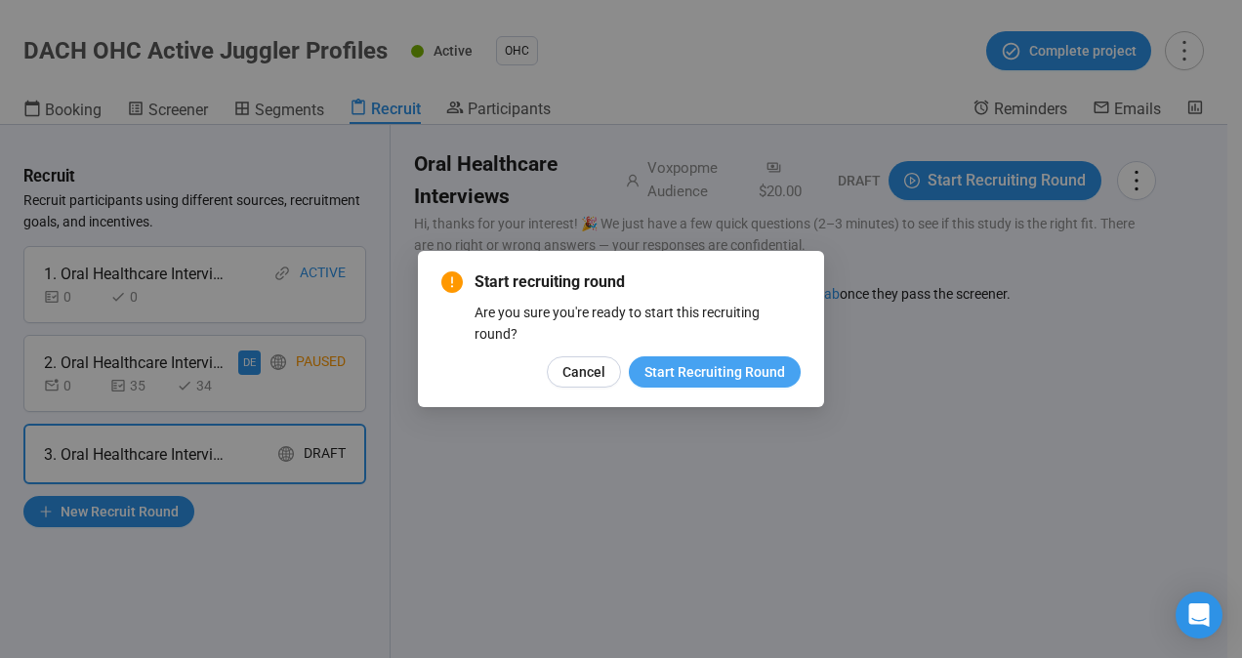
click at [693, 361] on span "Start Recruiting Round" at bounding box center [714, 371] width 141 height 21
